Goal: Information Seeking & Learning: Learn about a topic

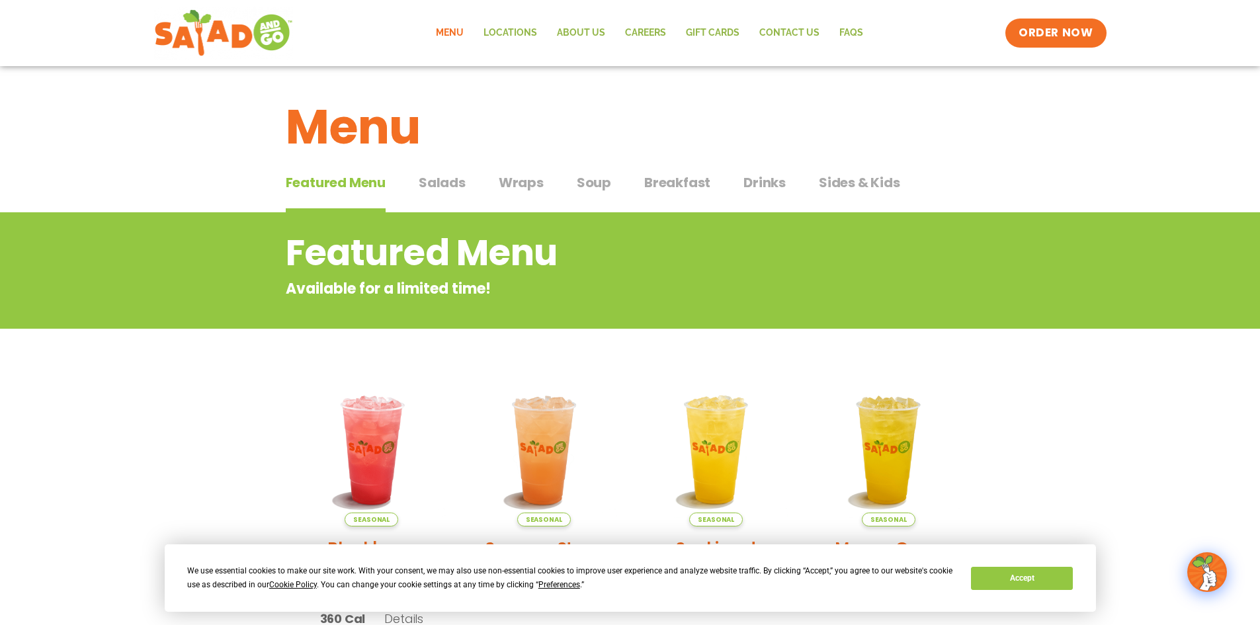
click at [568, 233] on h2 "Featured Menu" at bounding box center [577, 253] width 583 height 54
click at [1042, 579] on button "Accept" at bounding box center [1022, 578] width 102 height 23
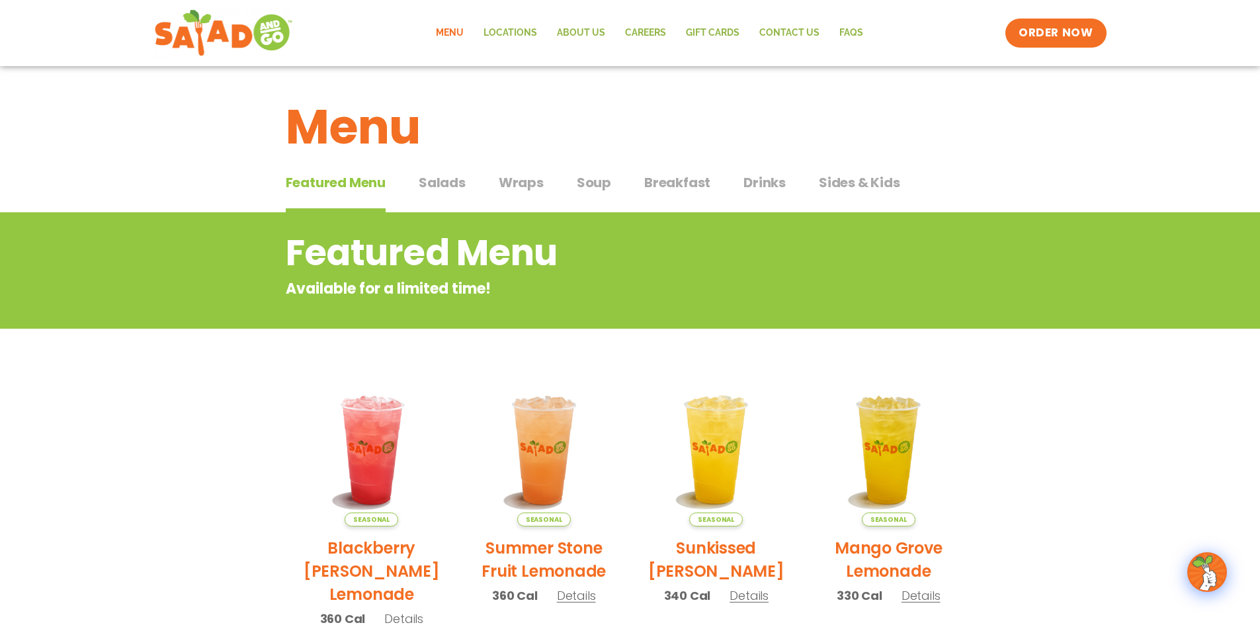
click at [453, 186] on span "Salads" at bounding box center [442, 183] width 47 height 20
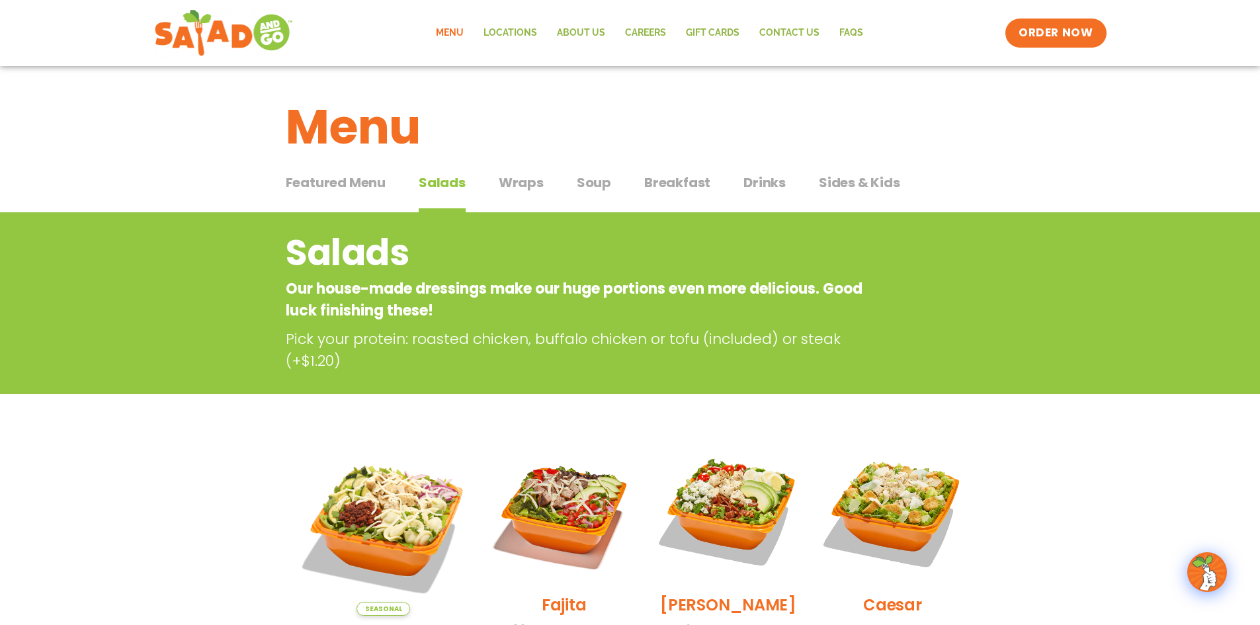
click at [694, 182] on span "Breakfast" at bounding box center [677, 183] width 66 height 20
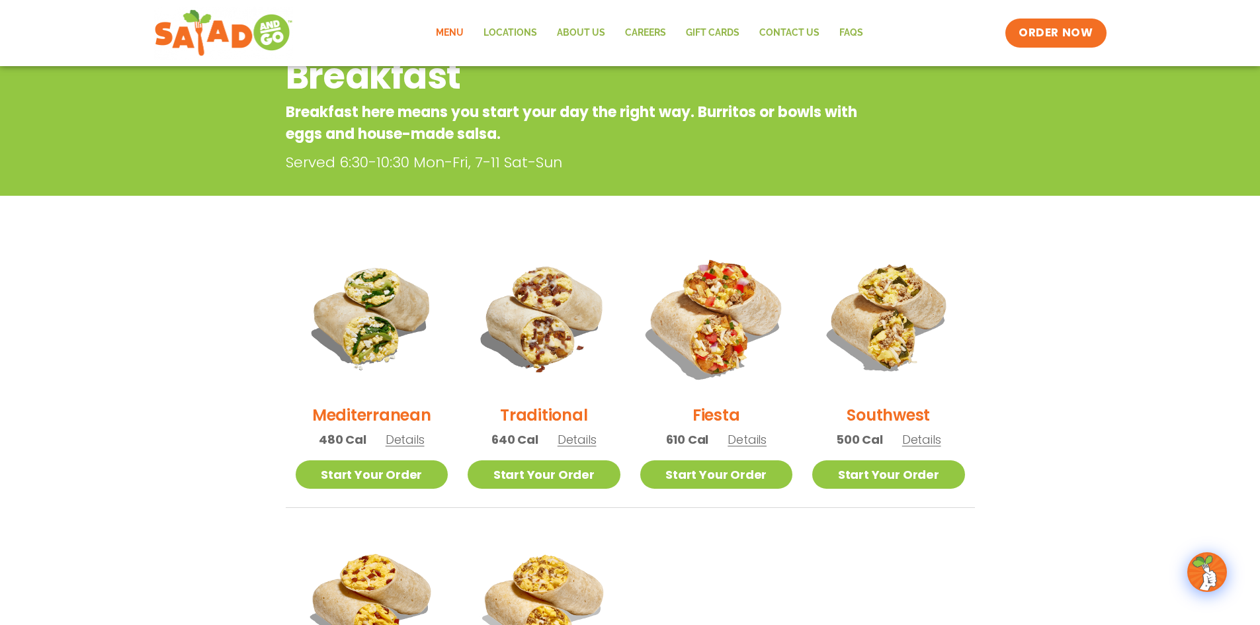
scroll to position [352, 0]
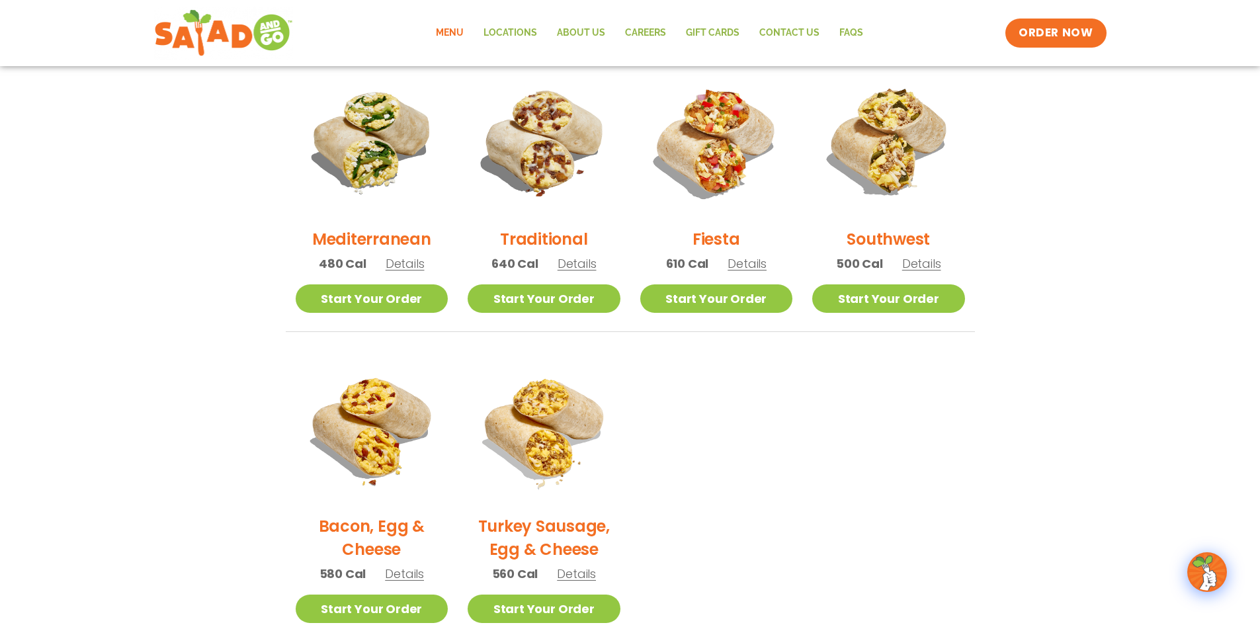
click at [555, 526] on h2 "Turkey Sausage, Egg & Cheese" at bounding box center [543, 537] width 153 height 46
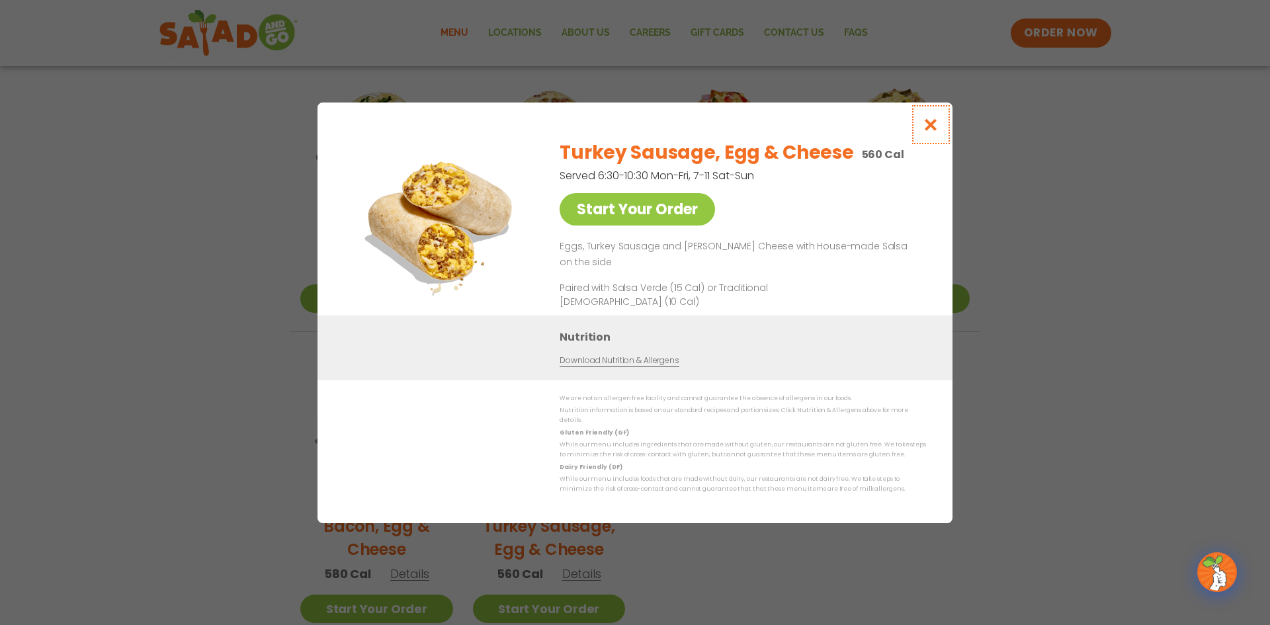
click at [928, 127] on icon "Close modal" at bounding box center [930, 125] width 17 height 14
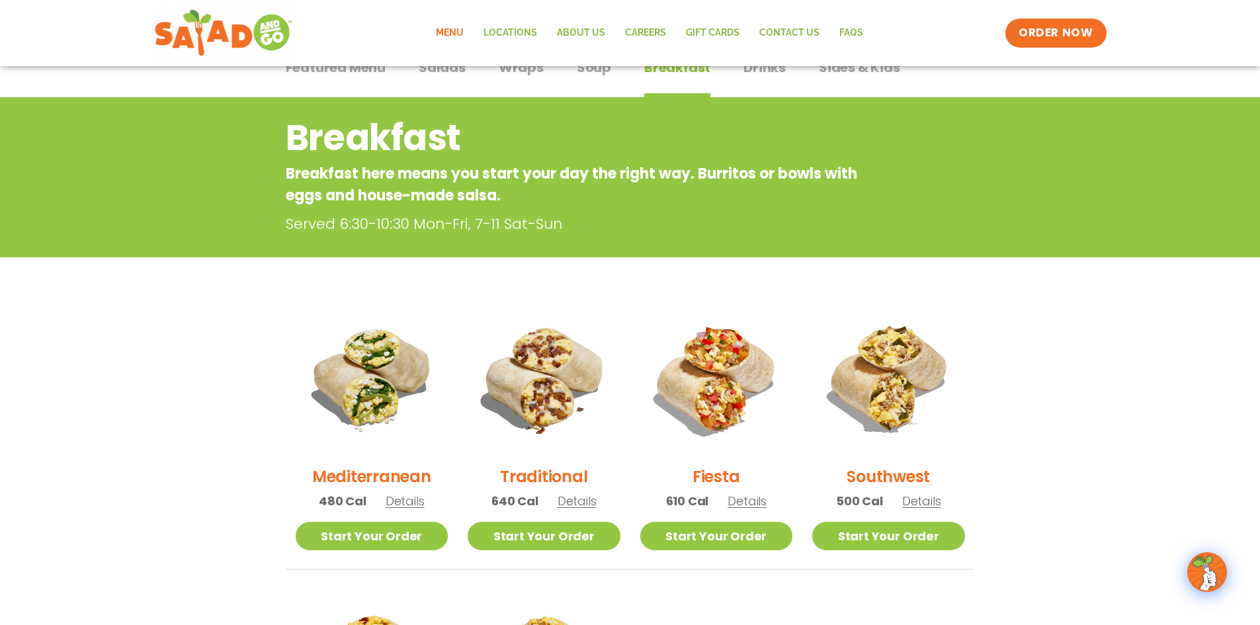
scroll to position [0, 0]
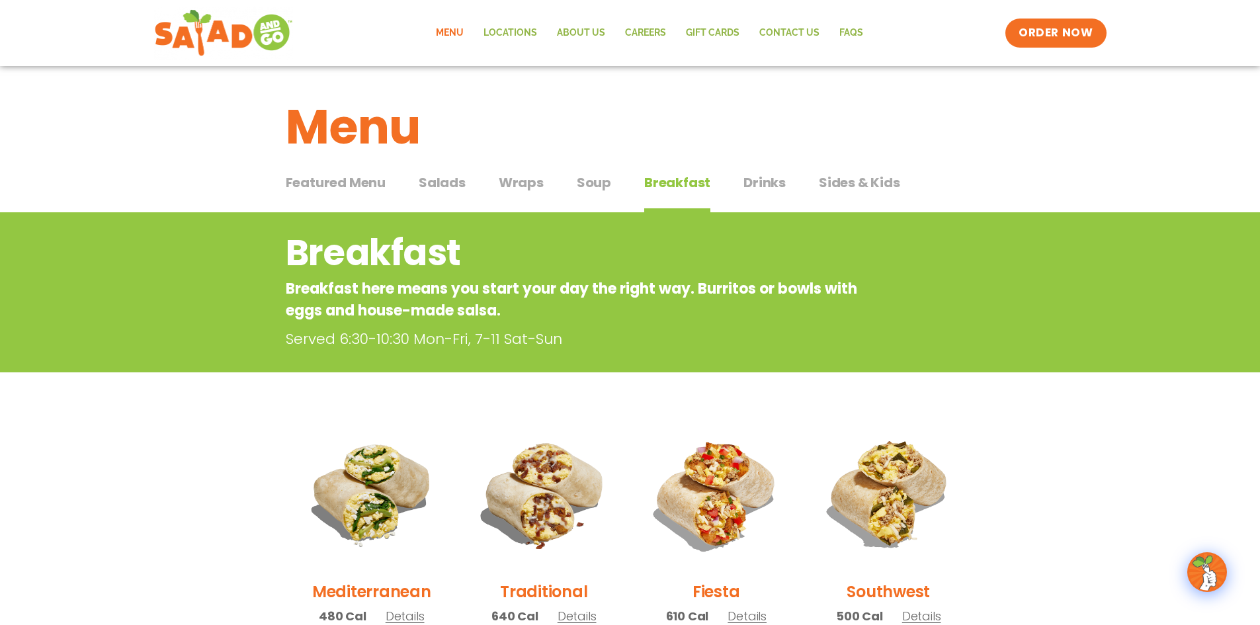
click at [438, 183] on span "Salads" at bounding box center [442, 183] width 47 height 20
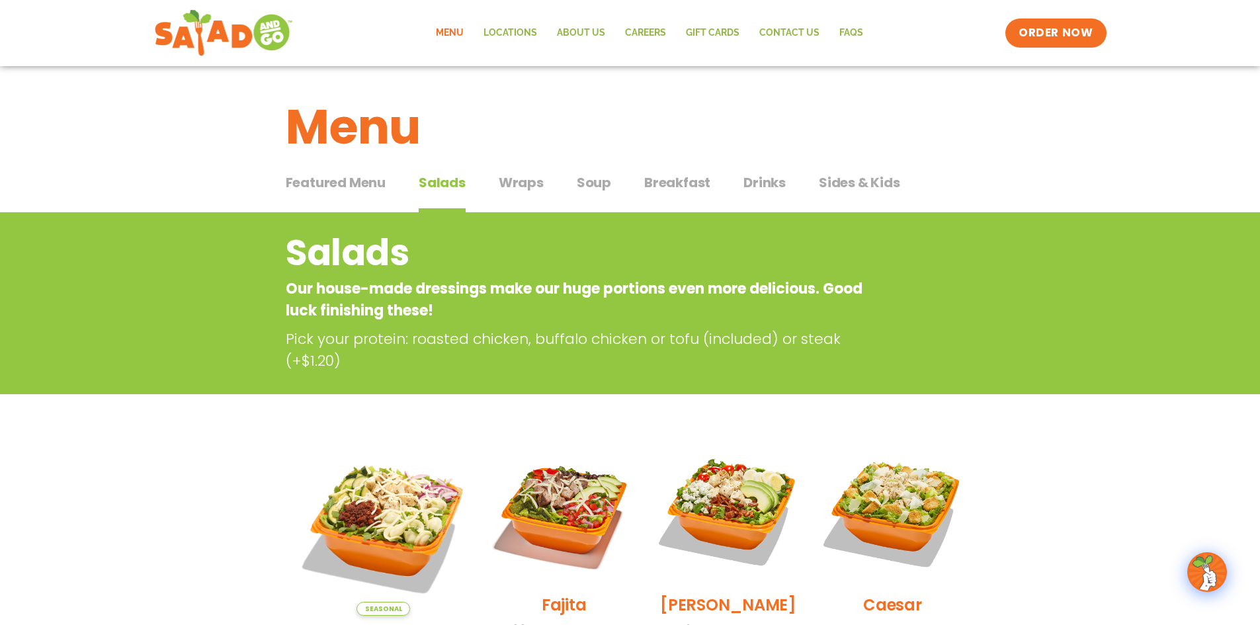
click at [592, 180] on span "Soup" at bounding box center [594, 183] width 34 height 20
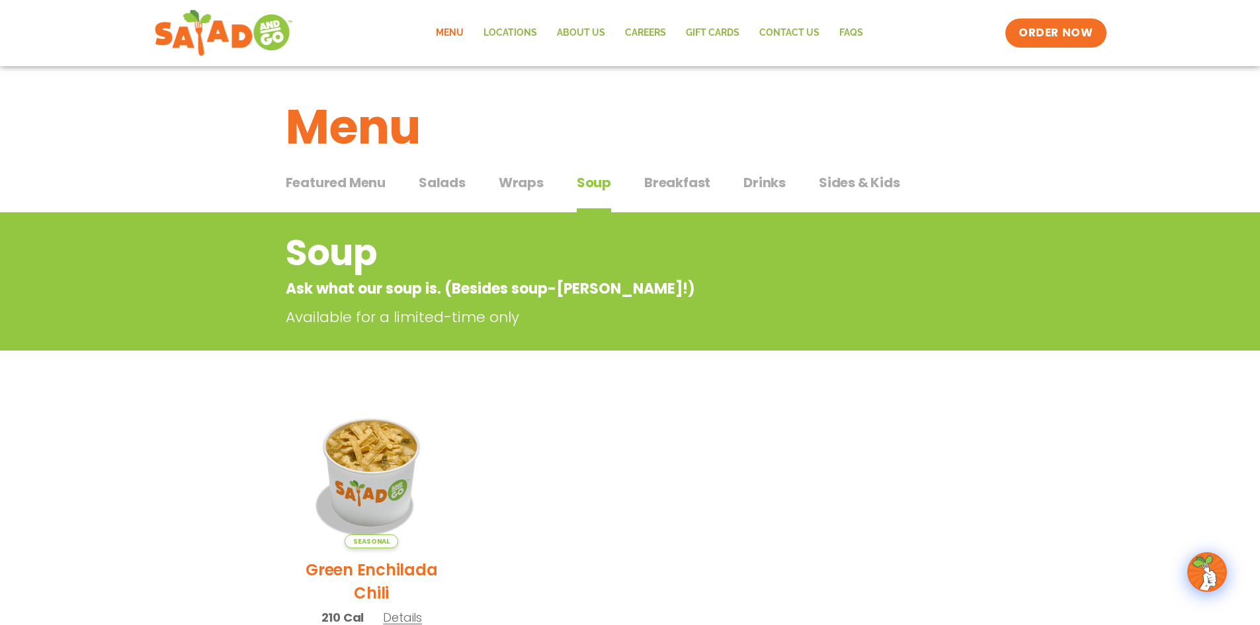
click at [444, 181] on span "Salads" at bounding box center [442, 183] width 47 height 20
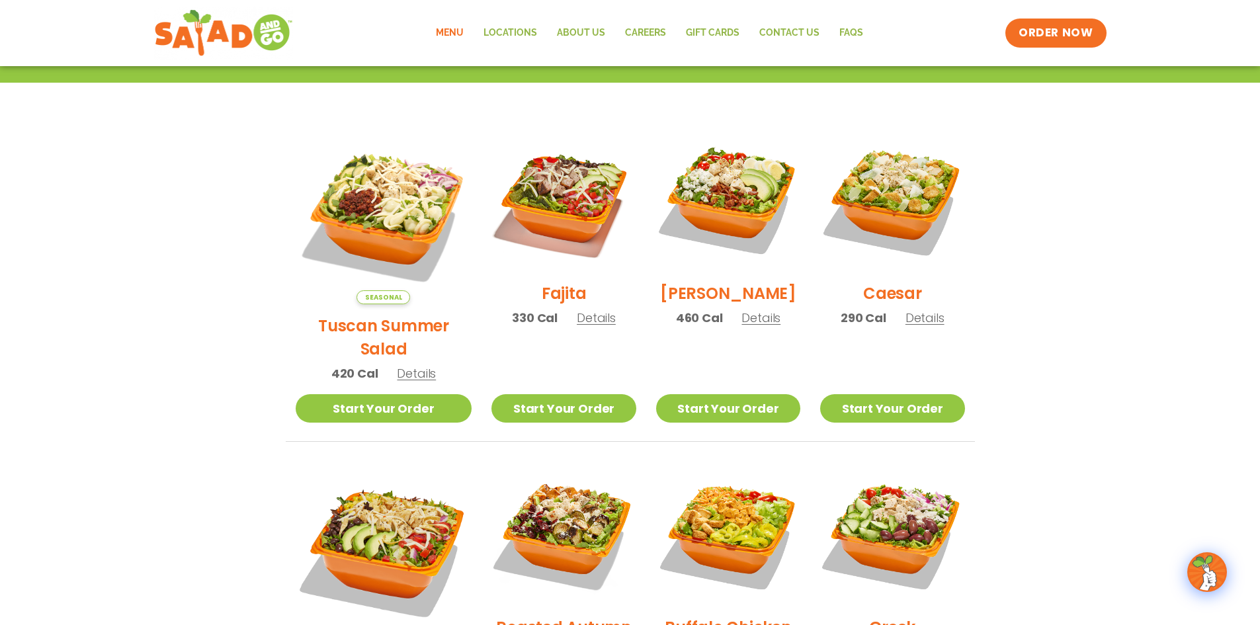
scroll to position [352, 0]
